Goal: Feedback & Contribution: Submit feedback/report problem

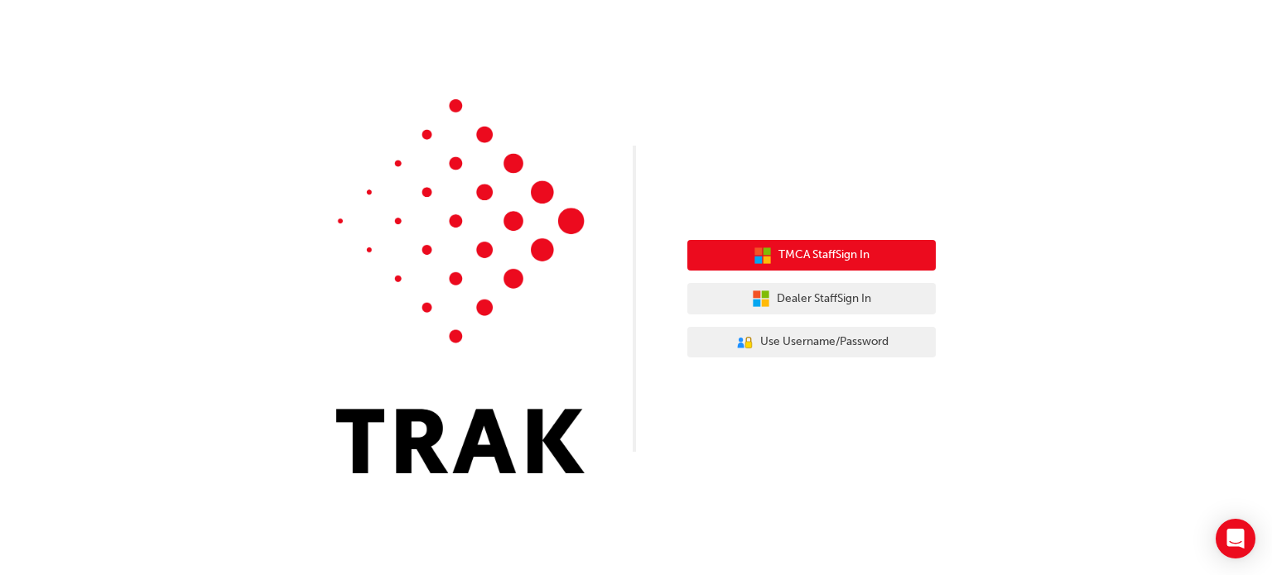
click at [815, 257] on span "TMCA Staff Sign In" at bounding box center [823, 255] width 91 height 19
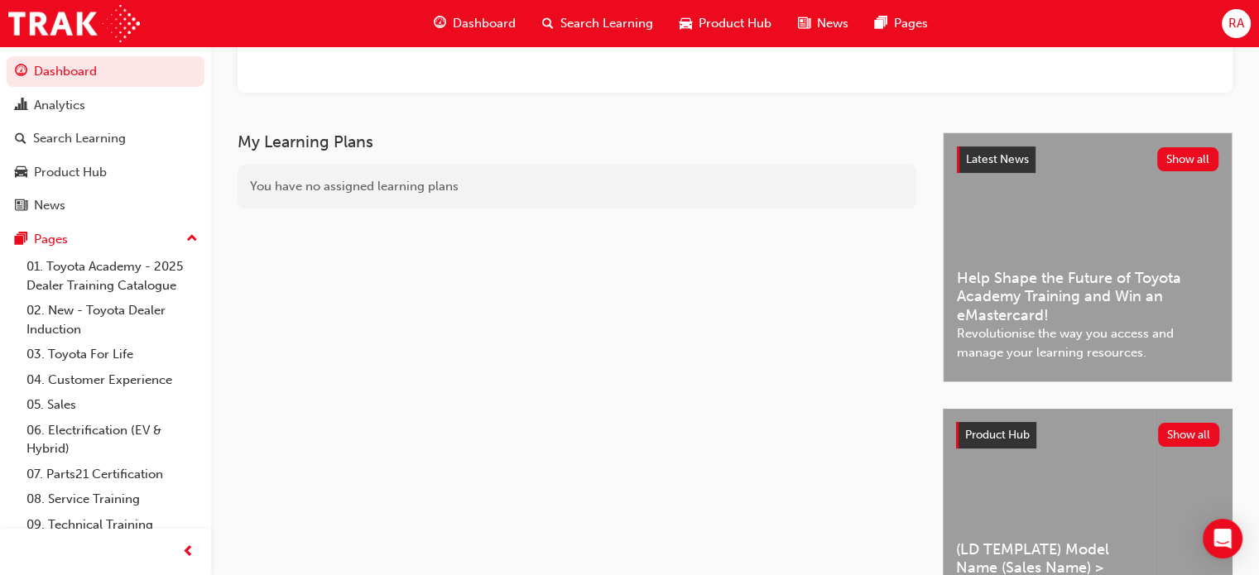
scroll to position [248, 0]
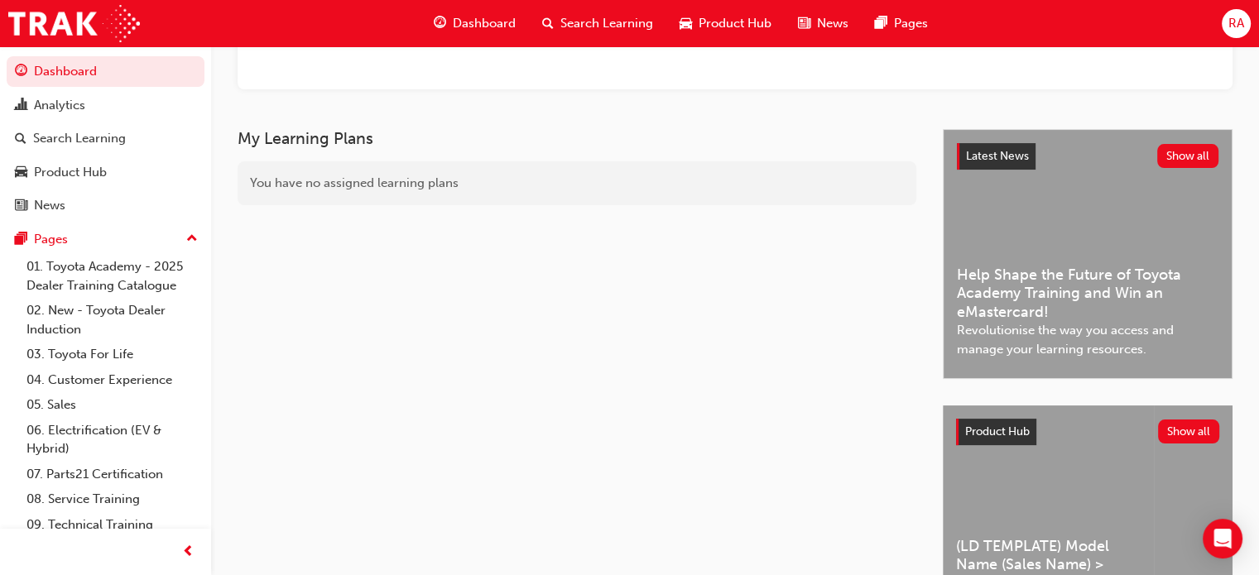
click at [1060, 287] on span "Help Shape the Future of Toyota Academy Training and Win an eMastercard!" at bounding box center [1088, 294] width 262 height 56
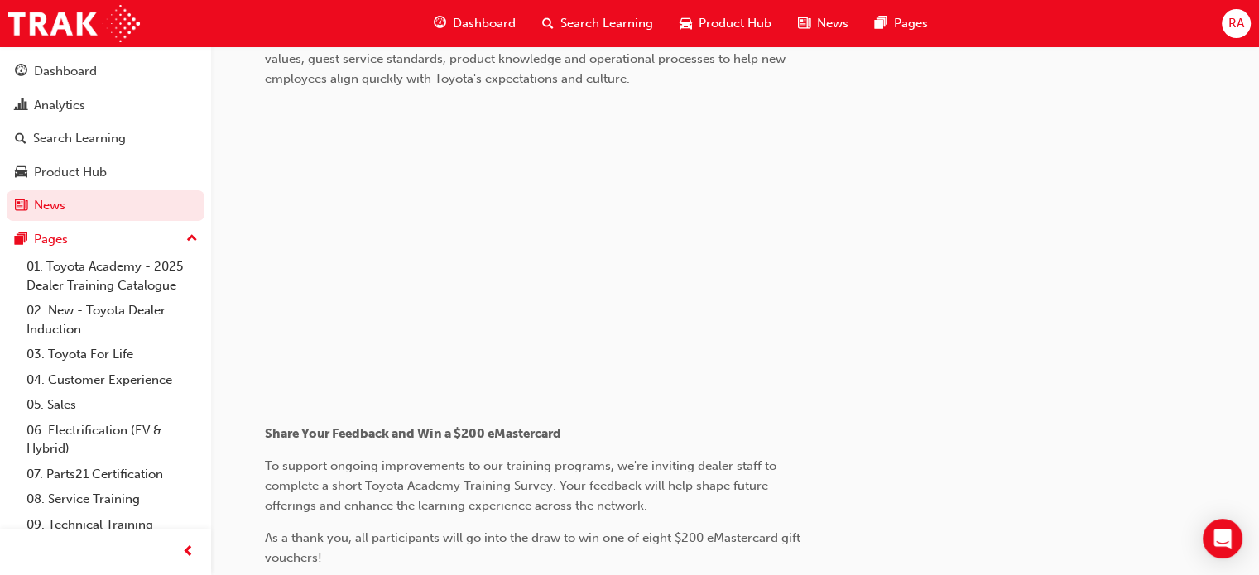
scroll to position [1003, 0]
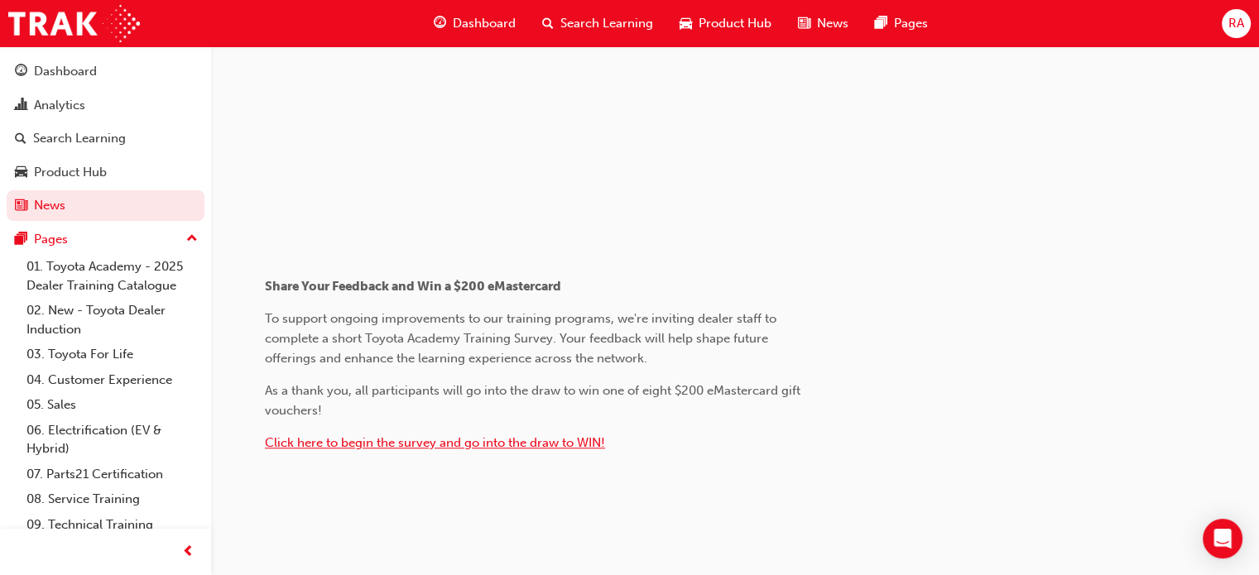
click at [522, 439] on span "Click here to begin the survey and go into the draw to WIN!" at bounding box center [435, 442] width 340 height 15
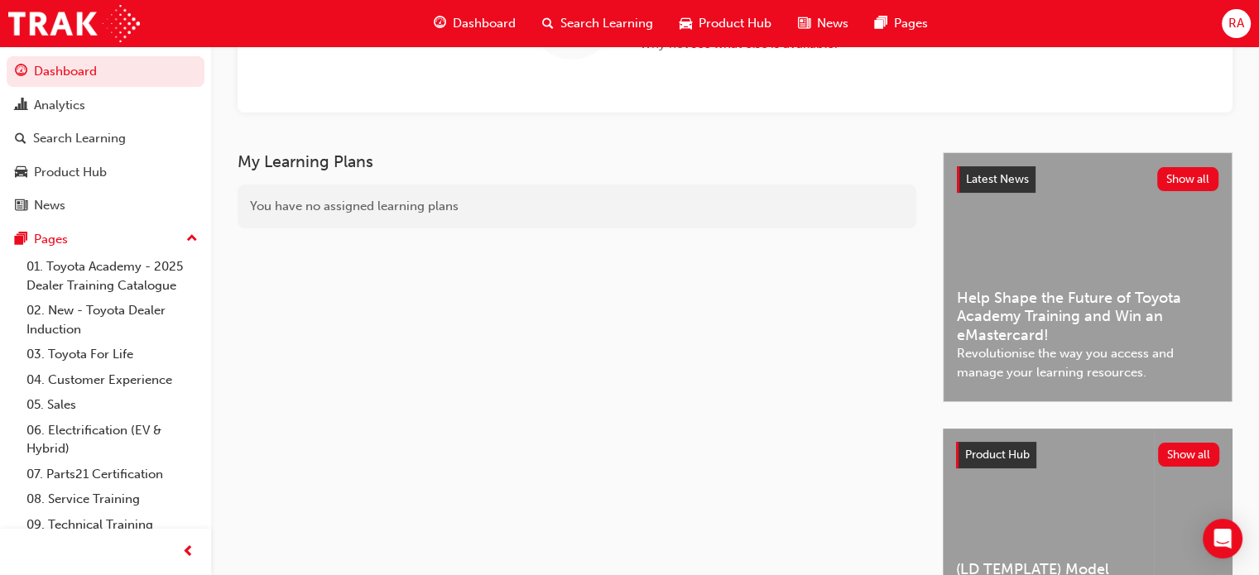
scroll to position [363, 0]
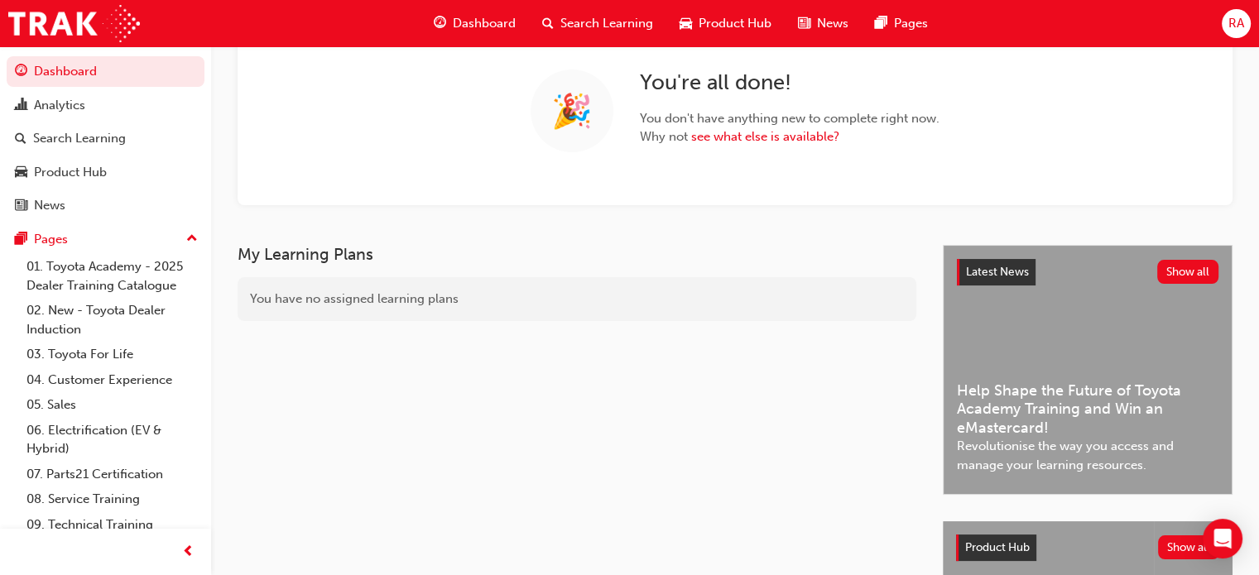
scroll to position [363, 0]
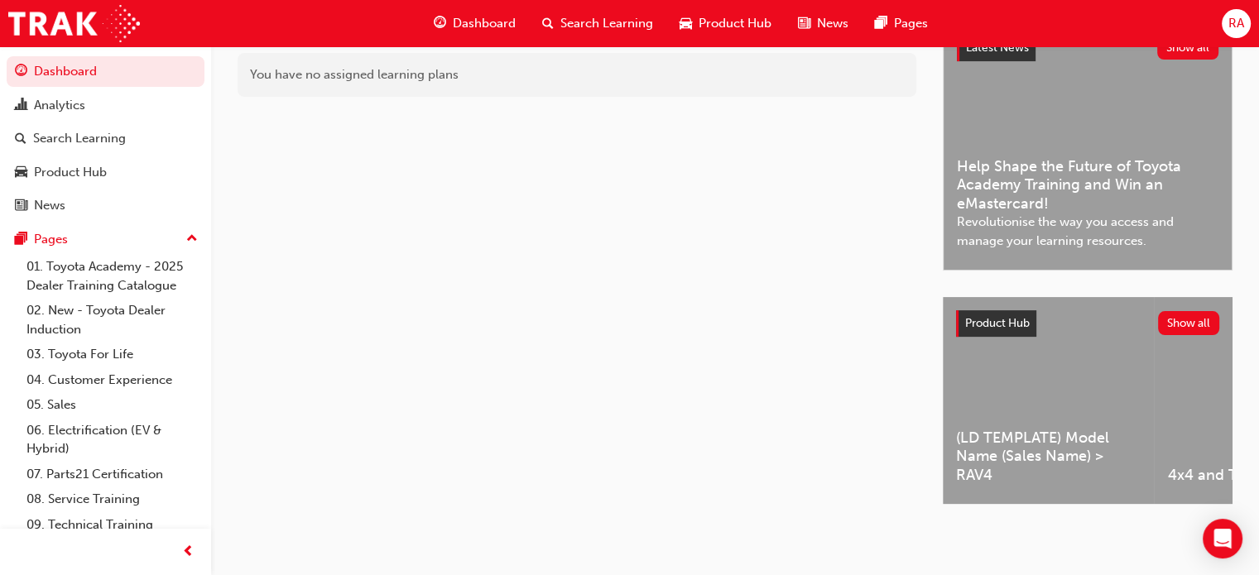
click at [1056, 195] on span "Help Shape the Future of Toyota Academy Training and Win an eMastercard!" at bounding box center [1088, 185] width 262 height 56
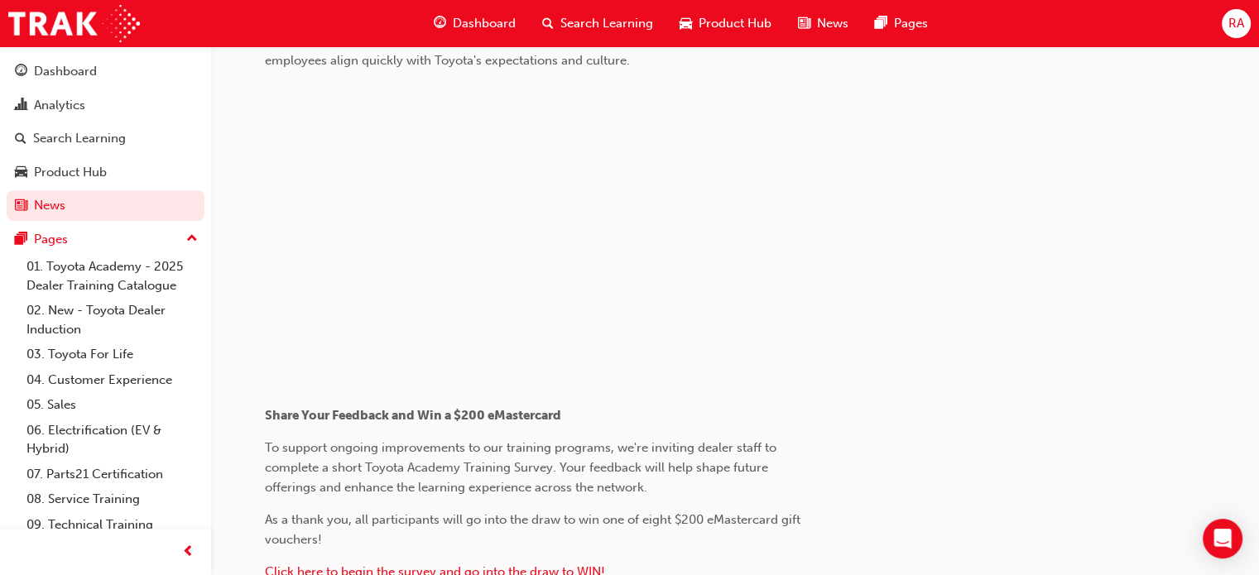
scroll to position [1003, 0]
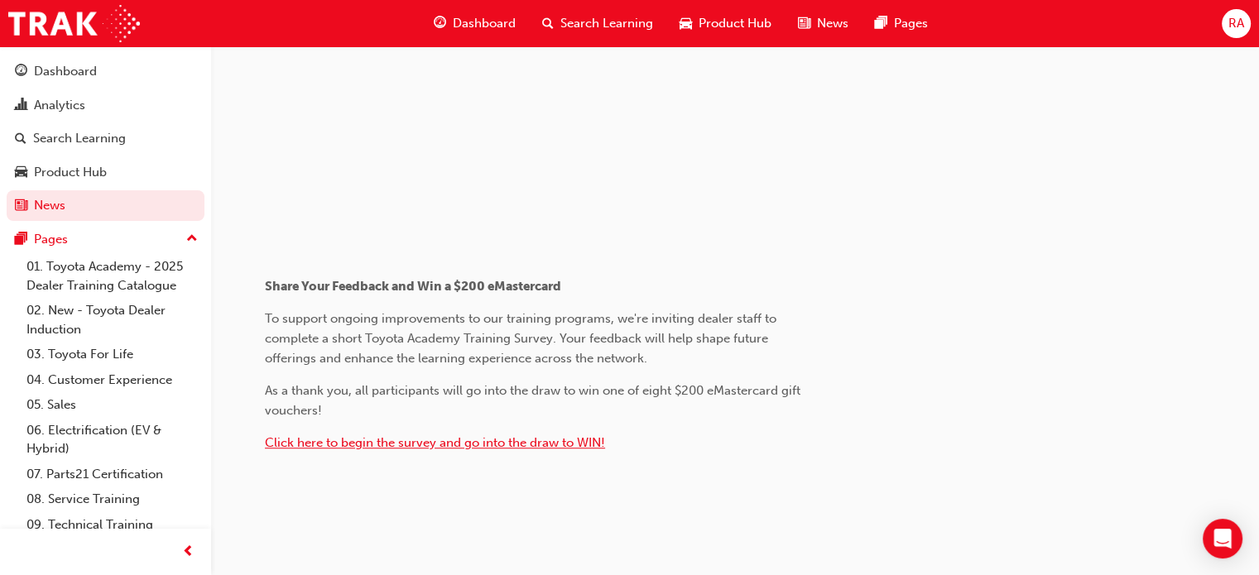
click at [558, 436] on span "Click here to begin the survey and go into the draw to WIN!" at bounding box center [435, 442] width 340 height 15
